Goal: Navigation & Orientation: Find specific page/section

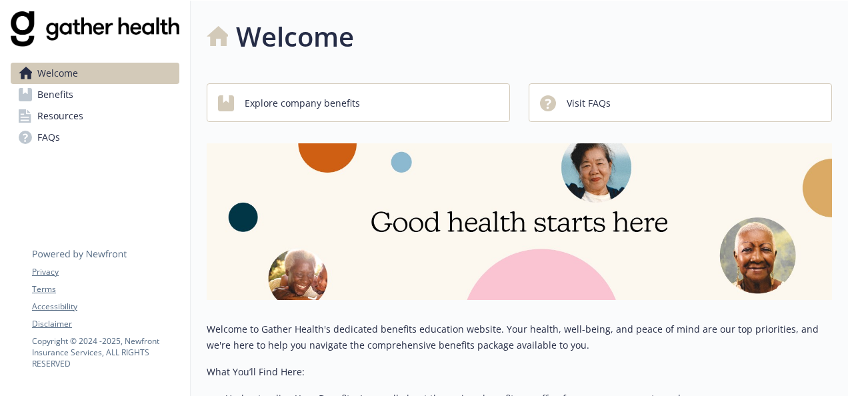
click at [165, 100] on link "Benefits" at bounding box center [95, 94] width 169 height 21
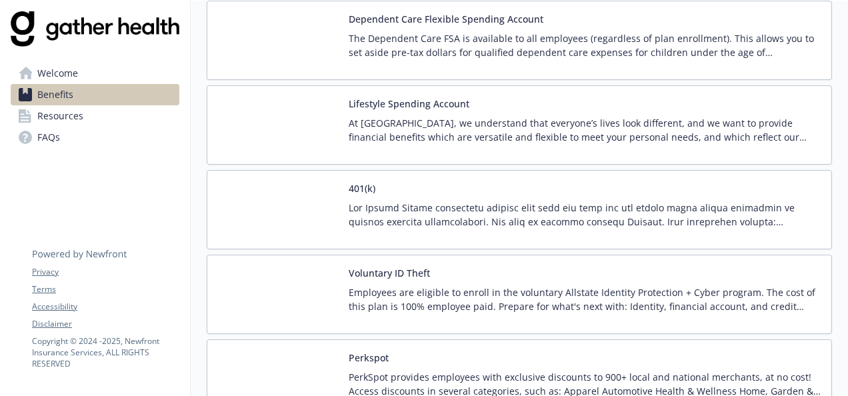
scroll to position [1595, 0]
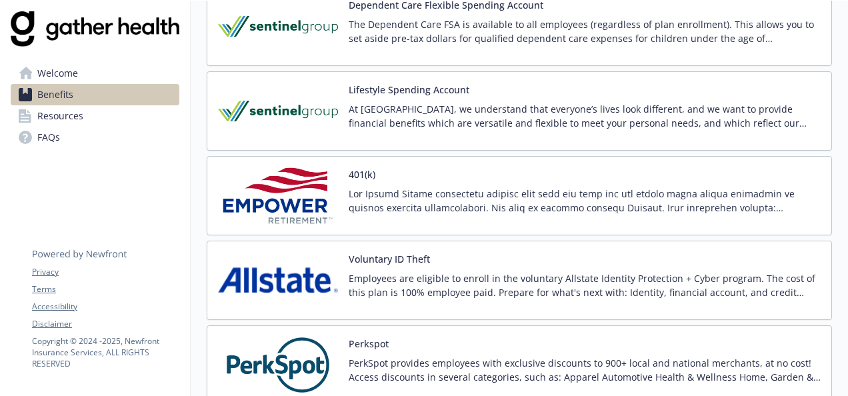
click at [140, 120] on link "Resources" at bounding box center [95, 115] width 169 height 21
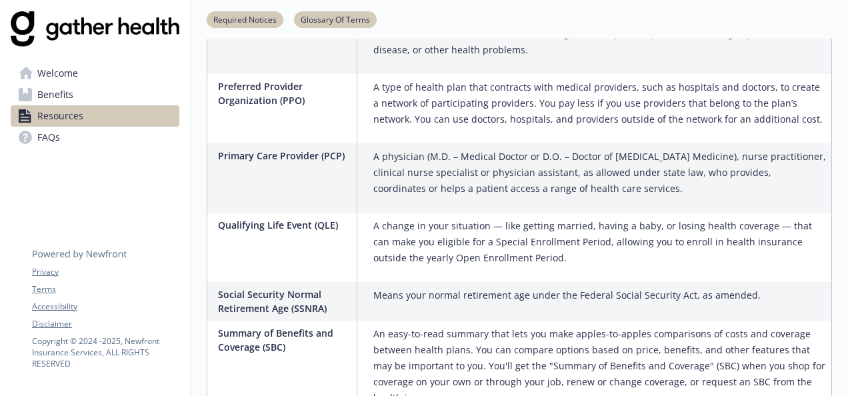
scroll to position [1848, 0]
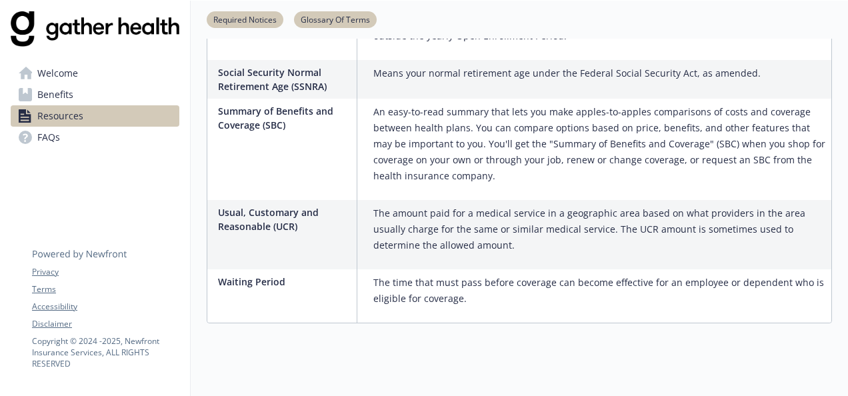
click at [140, 81] on link "Welcome" at bounding box center [95, 73] width 169 height 21
